Goal: Information Seeking & Learning: Check status

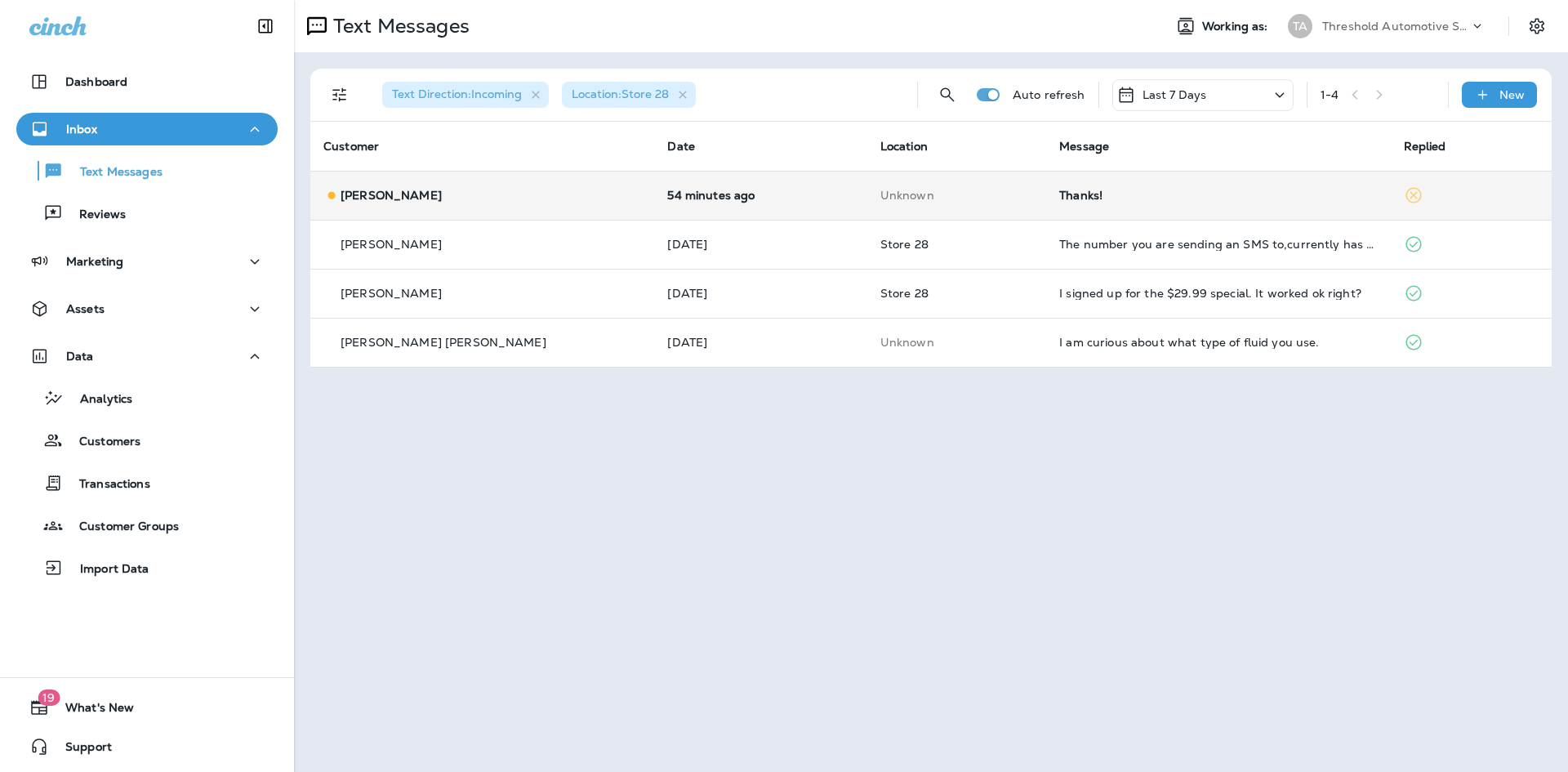
click at [1143, 206] on td "Thanks!" at bounding box center [1218, 195] width 343 height 49
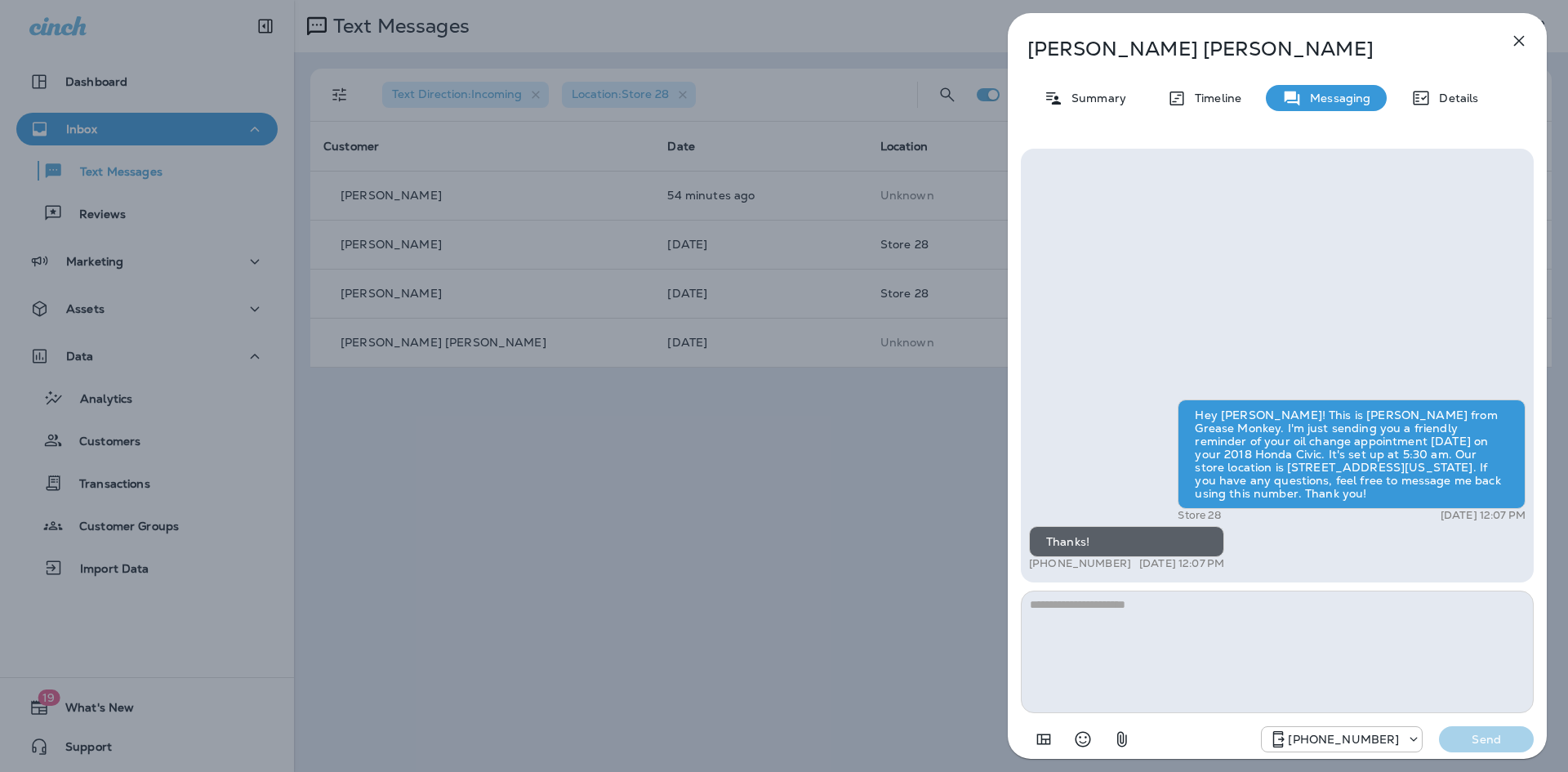
click at [814, 596] on div "[PERSON_NAME] Summary Timeline Messaging Details Hey [PERSON_NAME]! This is [PE…" at bounding box center [784, 386] width 1568 height 772
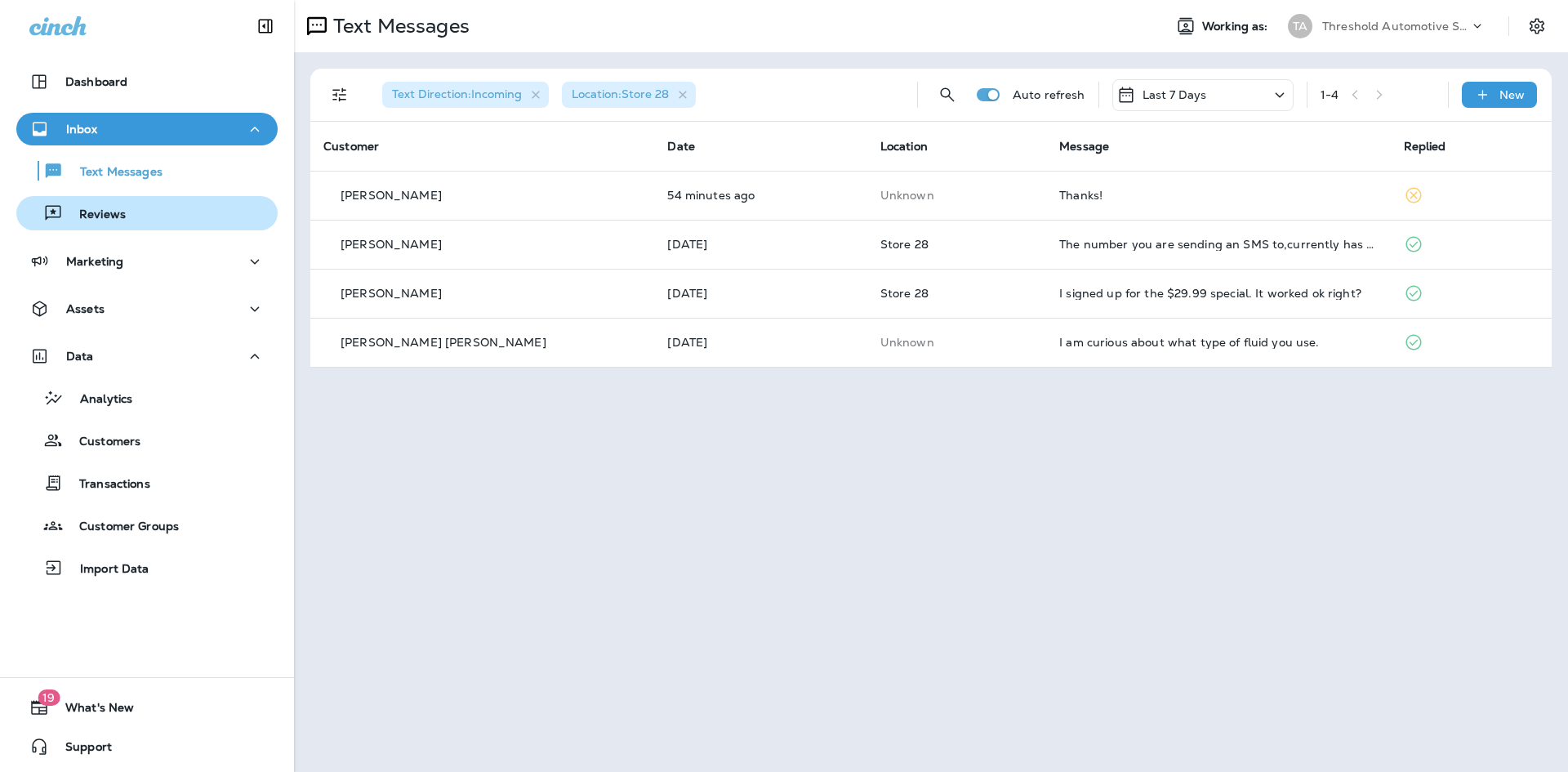
click at [130, 217] on div "Reviews" at bounding box center [147, 213] width 249 height 24
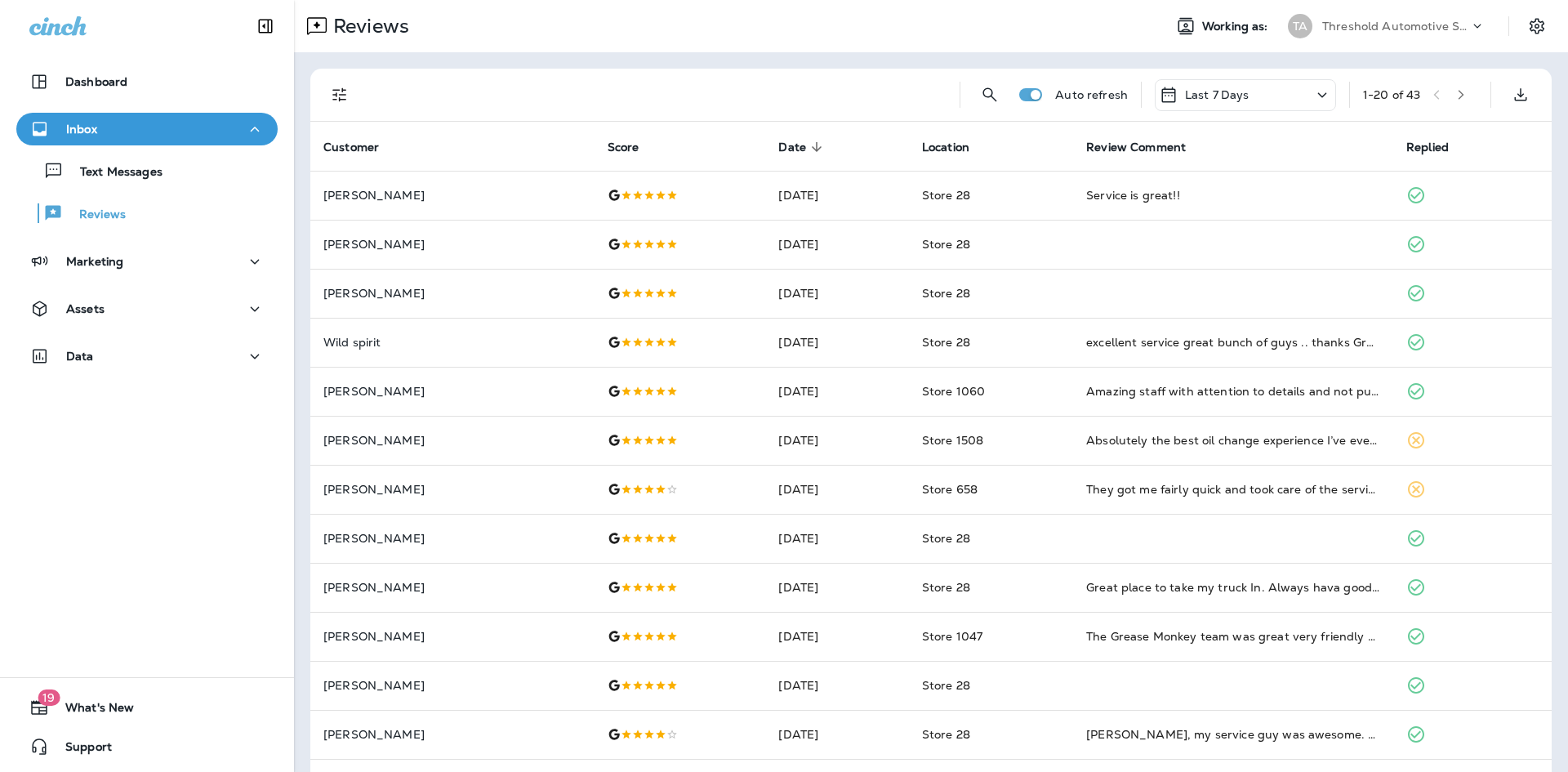
click at [346, 97] on icon "Filters" at bounding box center [339, 94] width 19 height 19
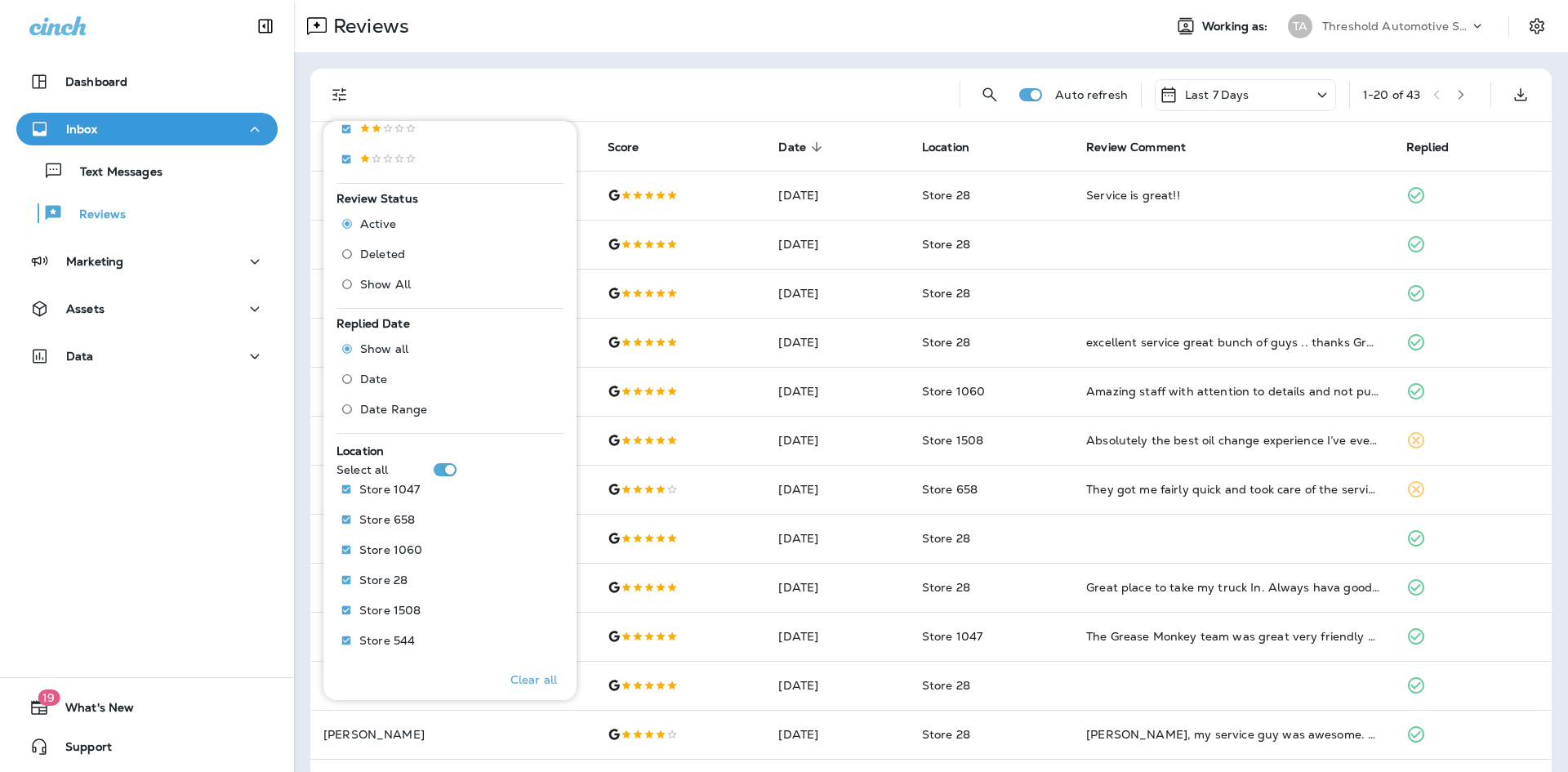
scroll to position [449, 0]
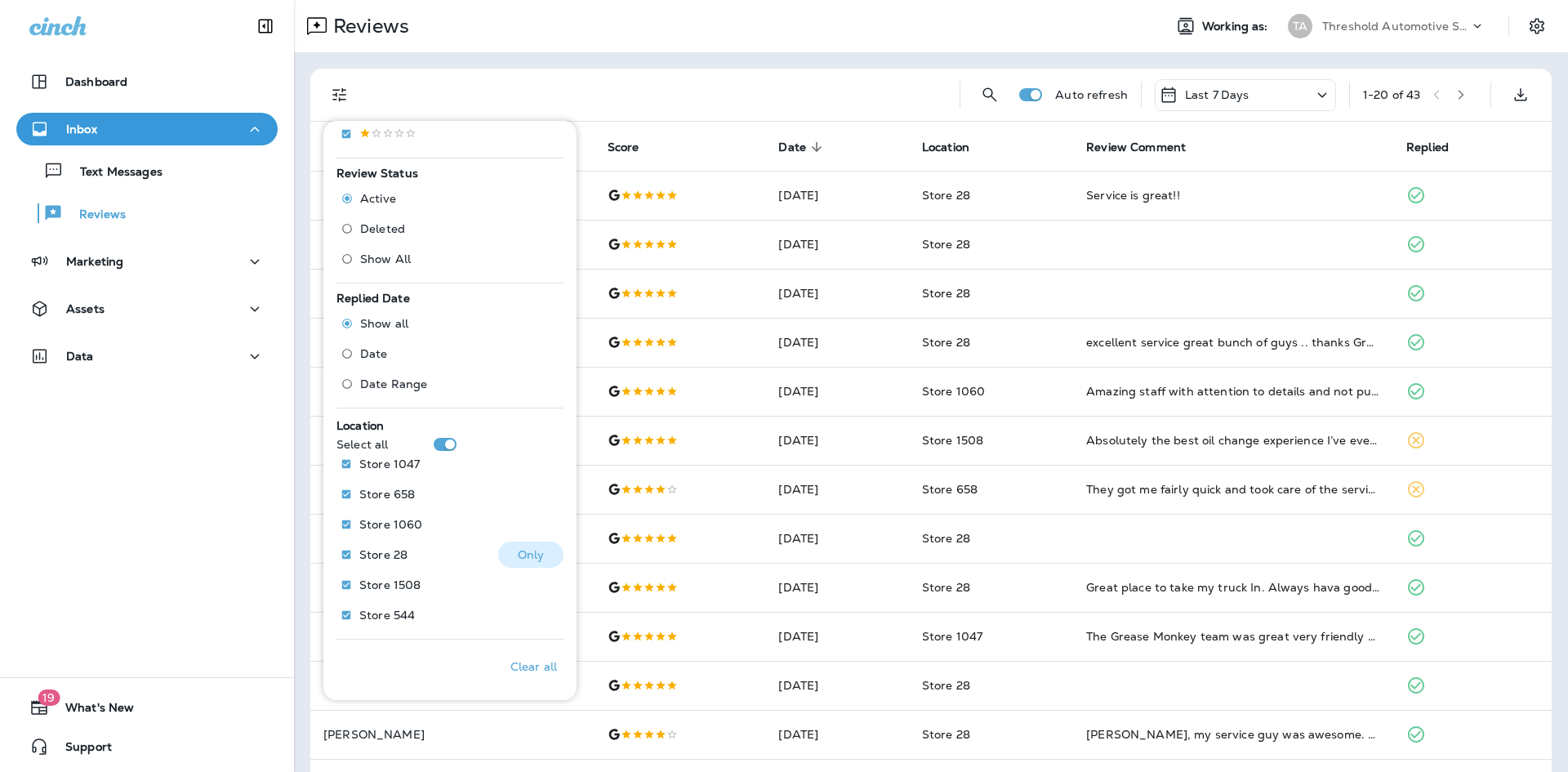
click at [519, 549] on p "Only" at bounding box center [532, 555] width 27 height 13
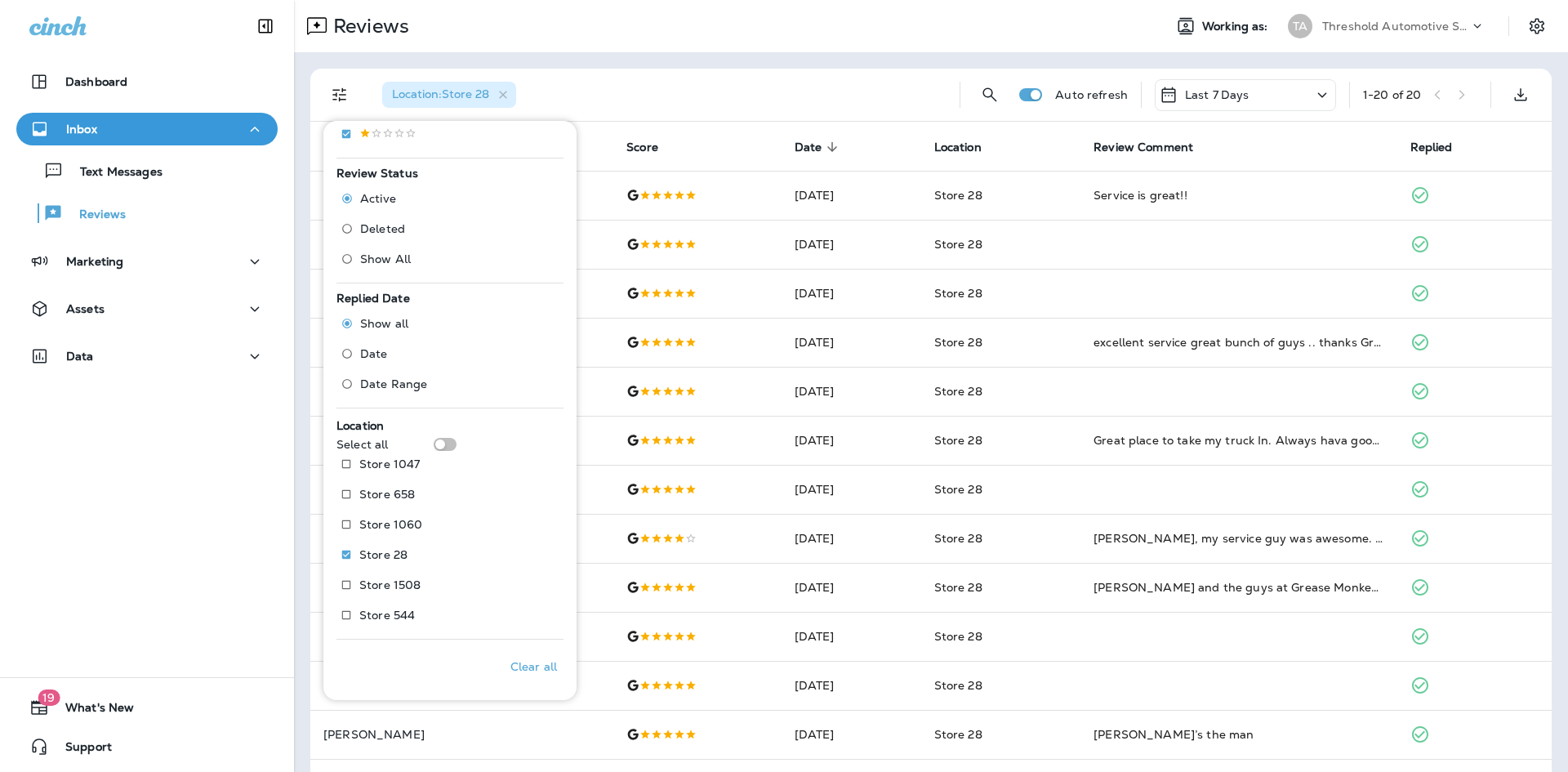
click at [807, 39] on div "Reviews" at bounding box center [721, 26] width 856 height 33
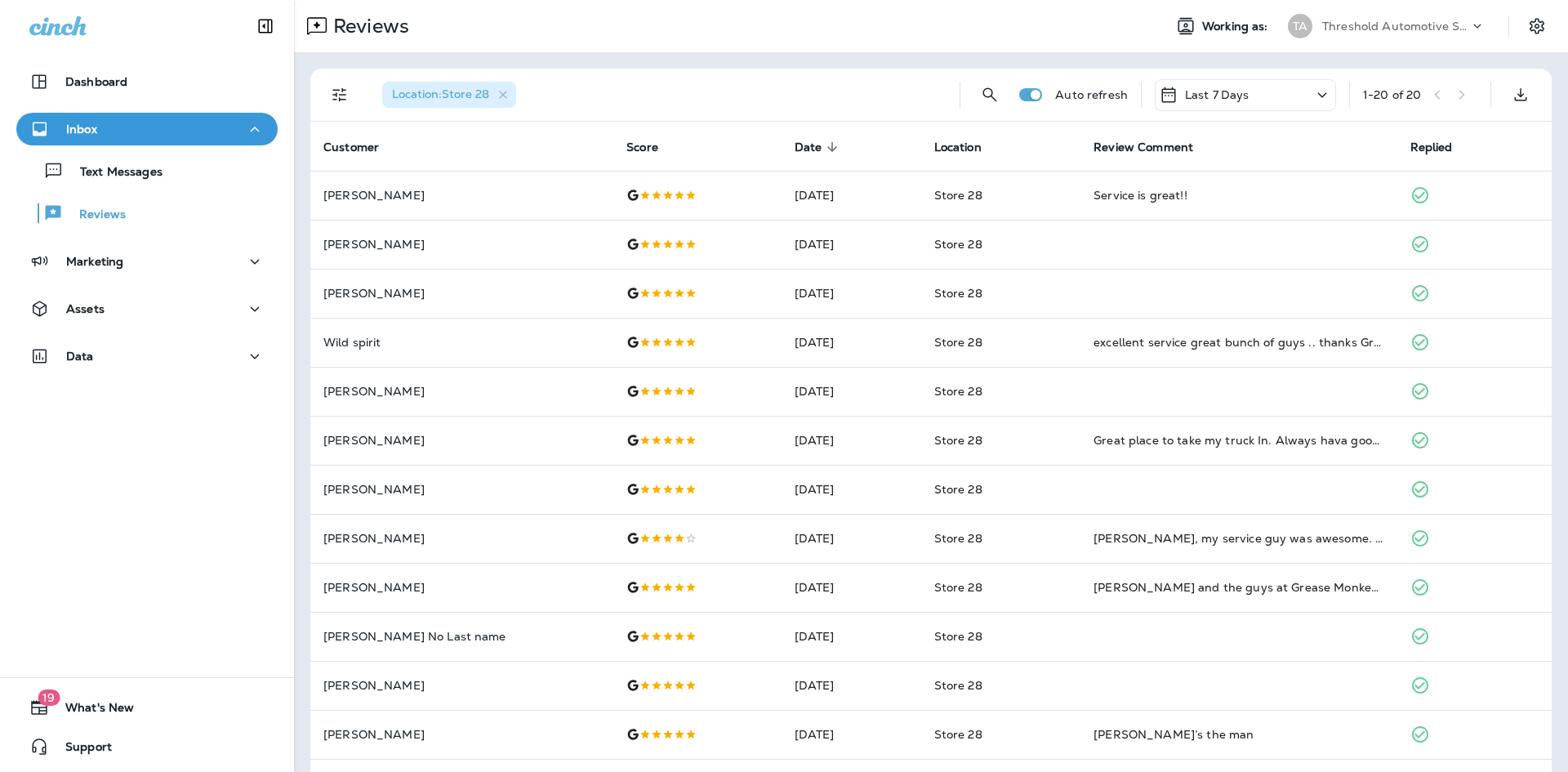
click at [202, 189] on div "Text Messages Reviews" at bounding box center [146, 187] width 261 height 85
click at [210, 164] on div "Text Messages" at bounding box center [147, 171] width 249 height 24
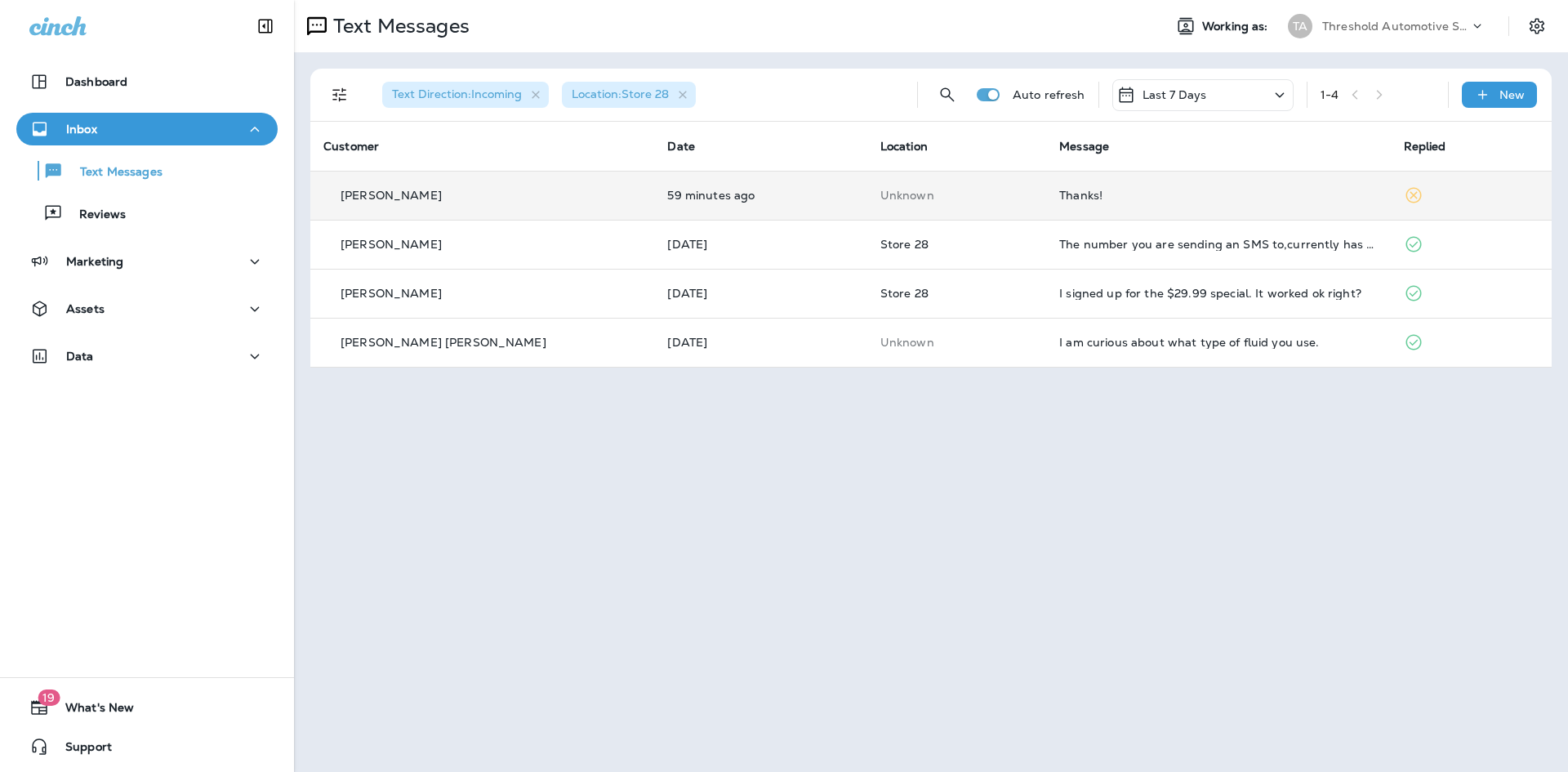
click at [1153, 195] on div "Thanks!" at bounding box center [1218, 196] width 317 height 13
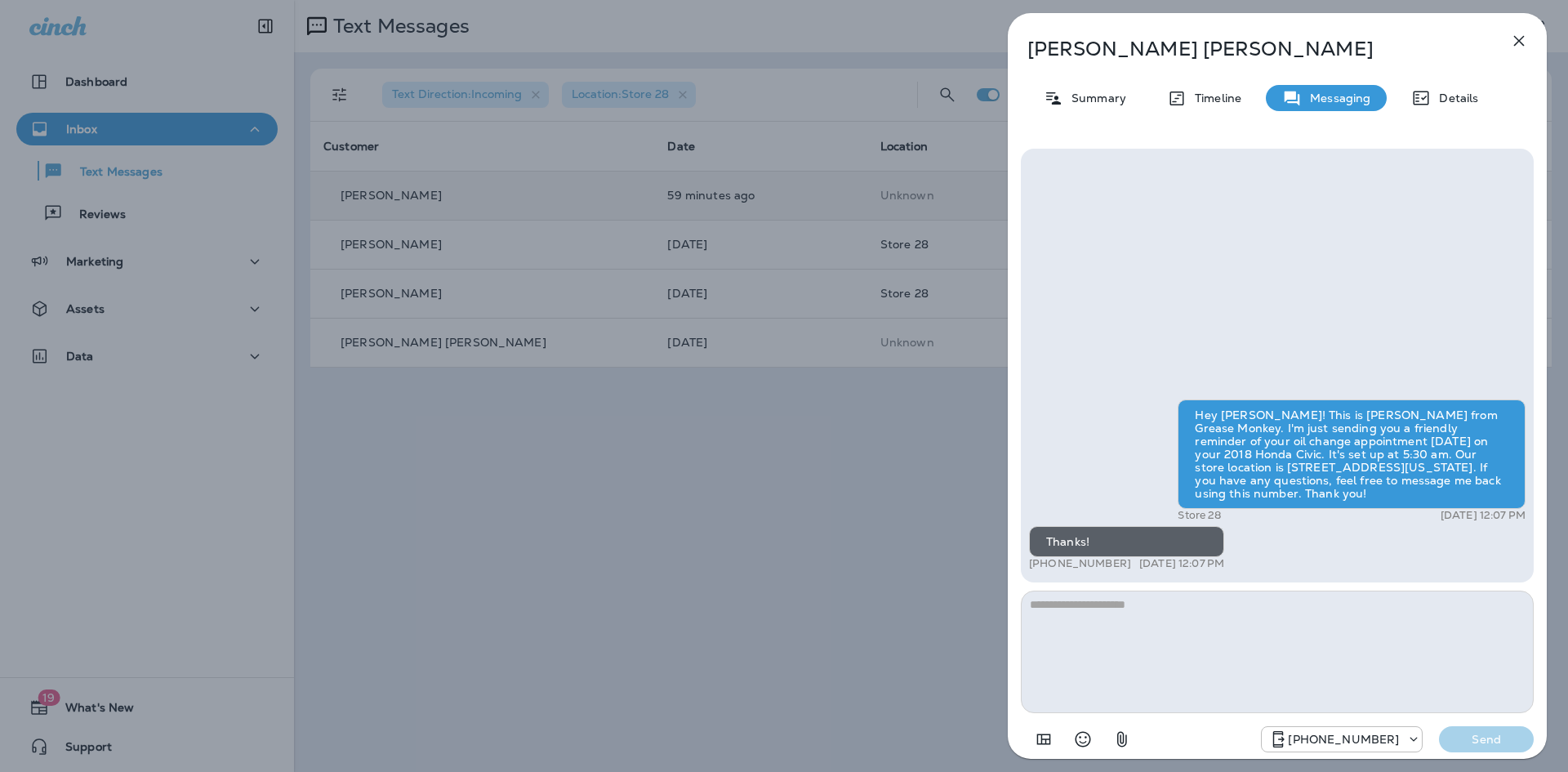
drag, startPoint x: 1230, startPoint y: 419, endPoint x: 1486, endPoint y: 511, distance: 272.0
click at [1481, 505] on div "Hey [PERSON_NAME]! This is [PERSON_NAME] from Grease Monkey. I'm just sending y…" at bounding box center [1351, 454] width 348 height 109
click at [1412, 535] on div "Hey Jessica! This is Danny from Grease Monkey. I'm just sending you a friendly …" at bounding box center [1277, 487] width 496 height 175
click at [669, 481] on div "[PERSON_NAME] Summary Timeline Messaging Details Hey [PERSON_NAME]! This is [PE…" at bounding box center [784, 386] width 1568 height 772
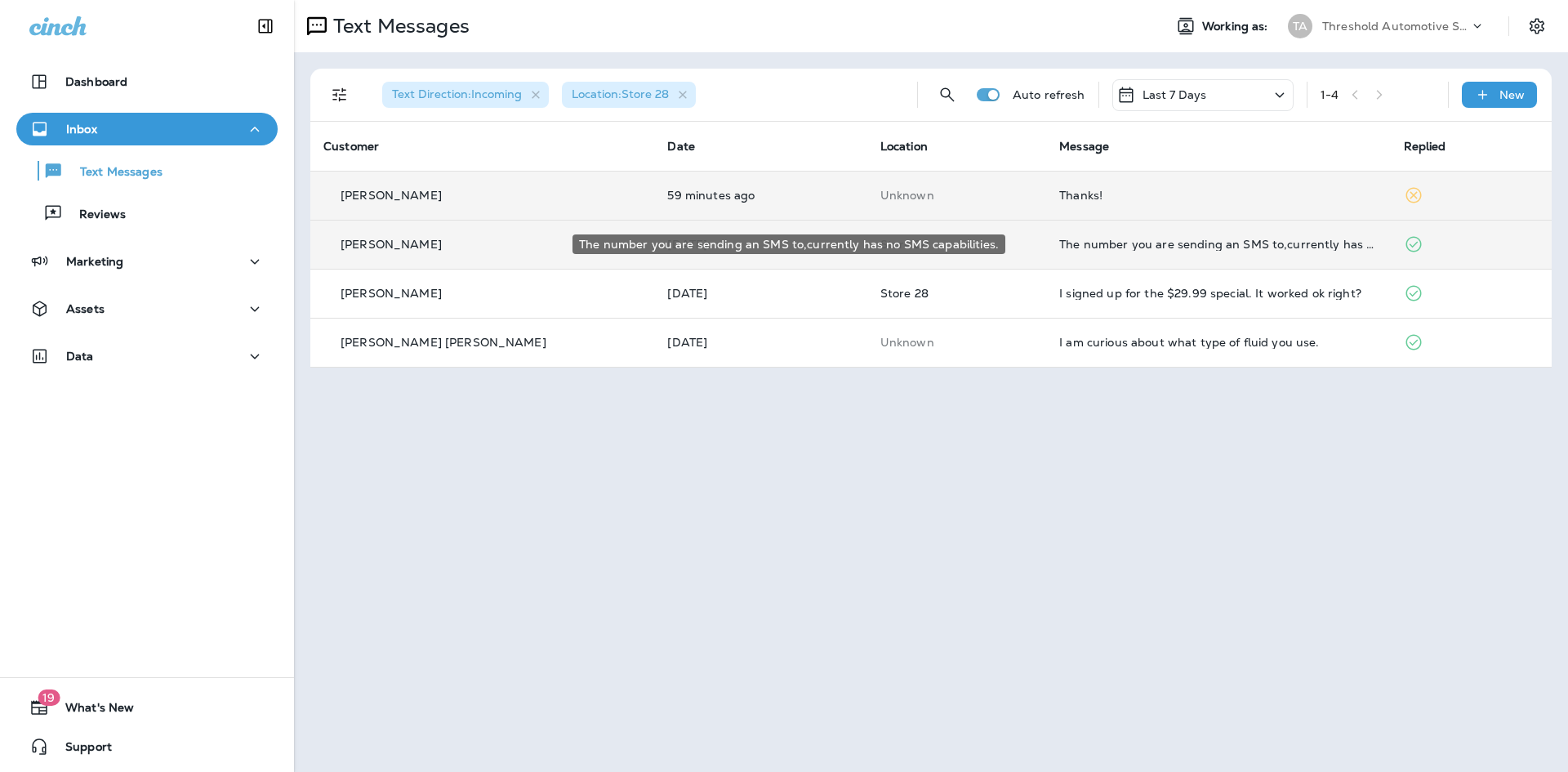
click at [1170, 245] on div "The number you are sending an SMS to,currently has no SMS capabilities." at bounding box center [1218, 244] width 317 height 13
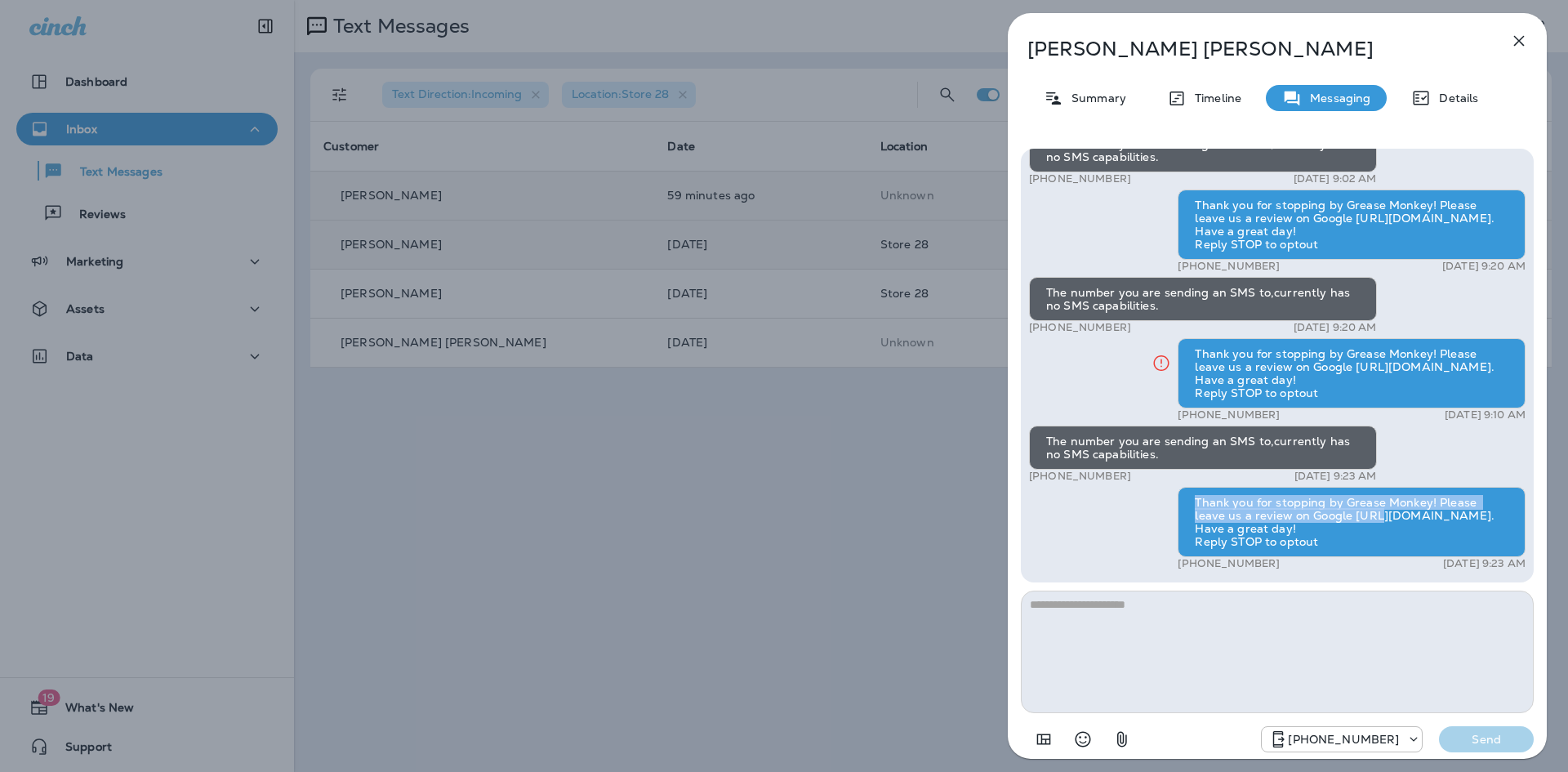
drag, startPoint x: 1175, startPoint y: 506, endPoint x: 1345, endPoint y: 522, distance: 170.8
click at [1345, 522] on div "Hey Tyson, thanks for stopping by Grease Monkey! On a scale from 1-5 with 5 bei…" at bounding box center [1277, 307] width 496 height 533
drag, startPoint x: 1269, startPoint y: 361, endPoint x: 1387, endPoint y: 377, distance: 119.1
click at [1387, 375] on div "Thank you for stopping by Grease Monkey! Please leave us a review on Google htt…" at bounding box center [1351, 380] width 348 height 83
click at [945, 498] on div "Tyson Amos Summary Timeline Messaging Details Hey Tyson, thanks for stopping by…" at bounding box center [784, 386] width 1568 height 772
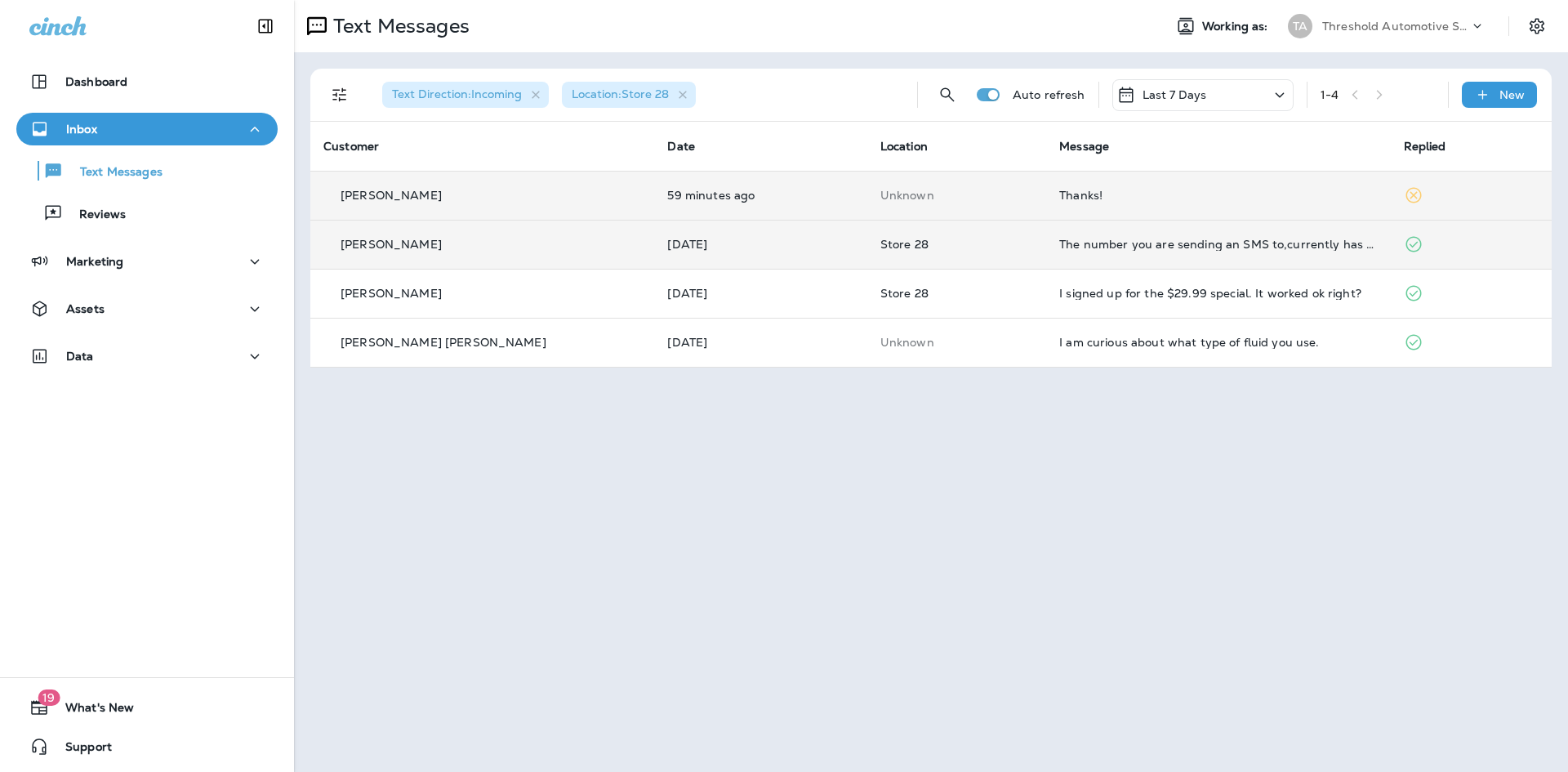
click at [1046, 241] on td "The number you are sending an SMS to,currently has no SMS capabilities." at bounding box center [1218, 244] width 343 height 49
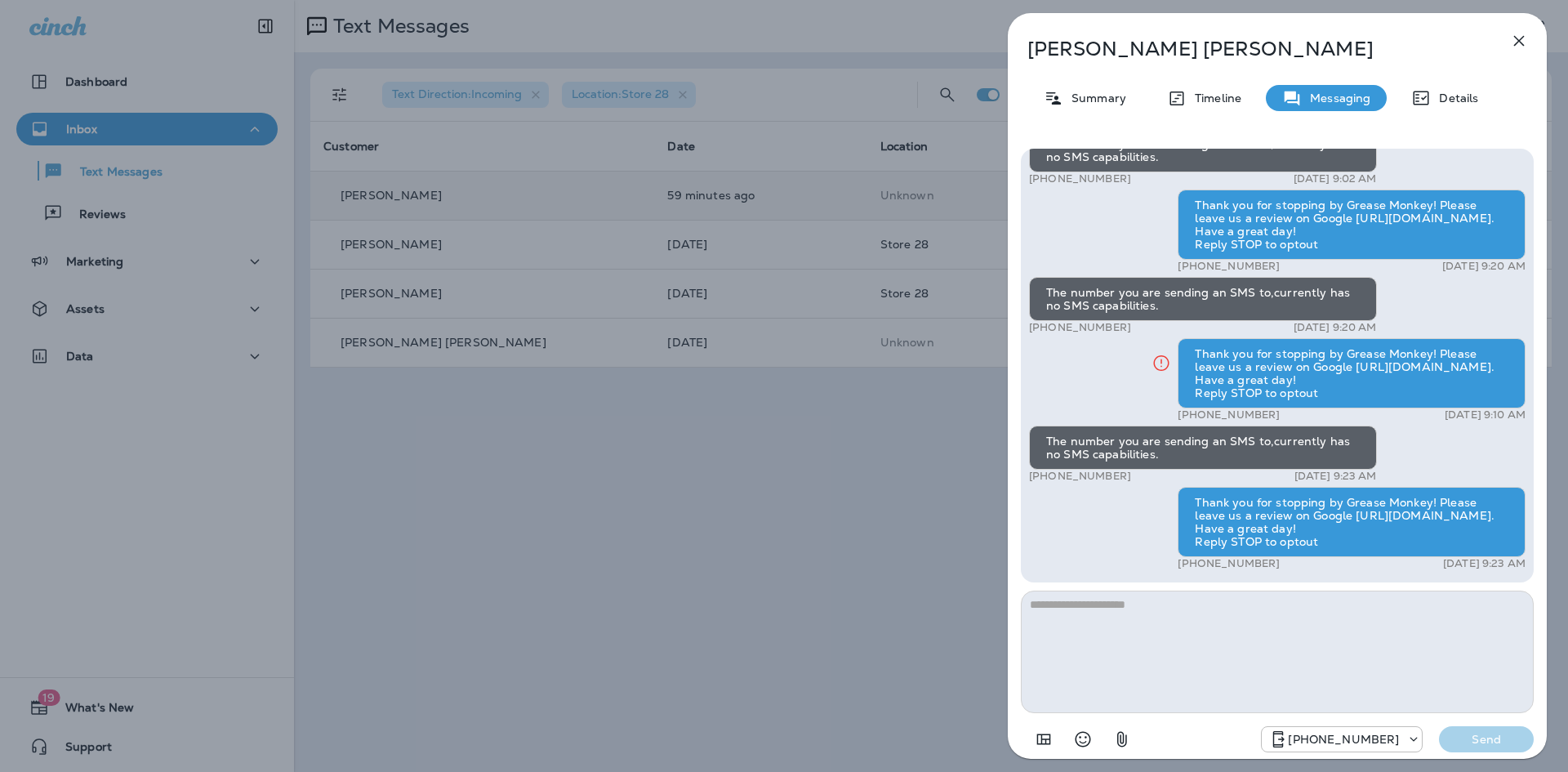
click at [714, 528] on div "Tyson Amos Summary Timeline Messaging Details Hey Tyson, thanks for stopping by…" at bounding box center [784, 386] width 1568 height 772
